Goal: Navigation & Orientation: Find specific page/section

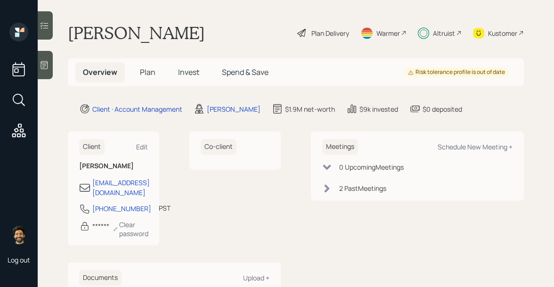
click at [185, 72] on span "Invest" at bounding box center [188, 72] width 21 height 10
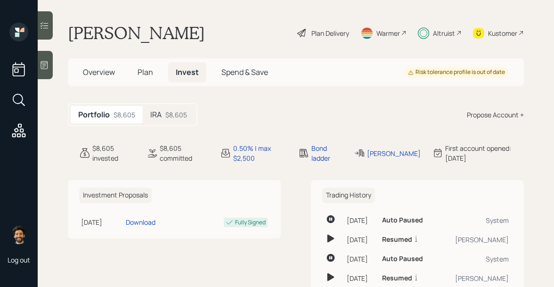
click at [170, 118] on div "$8,605" at bounding box center [176, 115] width 22 height 10
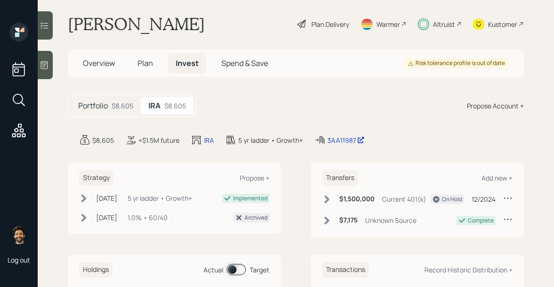
scroll to position [4, 0]
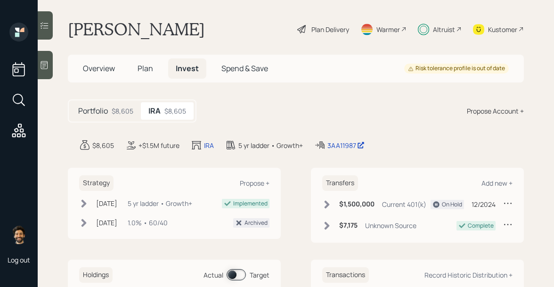
click at [148, 70] on span "Plan" at bounding box center [146, 68] width 16 height 10
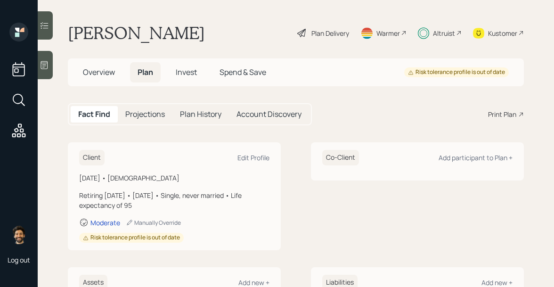
click at [111, 72] on span "Overview" at bounding box center [99, 72] width 32 height 10
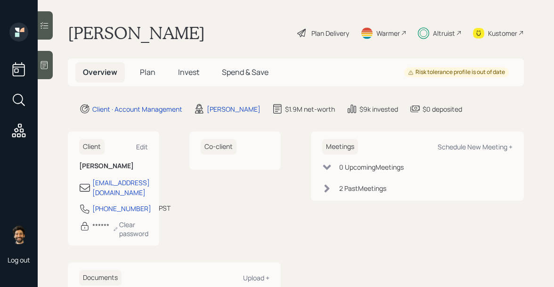
click at [142, 72] on span "Plan" at bounding box center [148, 72] width 16 height 10
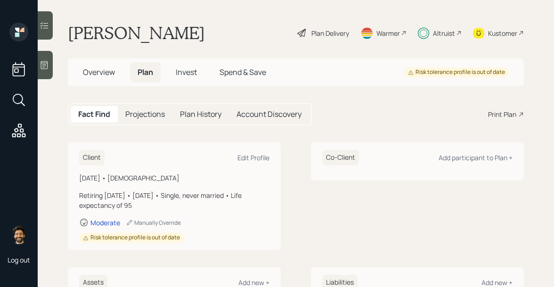
click at [101, 71] on span "Overview" at bounding box center [99, 72] width 32 height 10
